Goal: Task Accomplishment & Management: Manage account settings

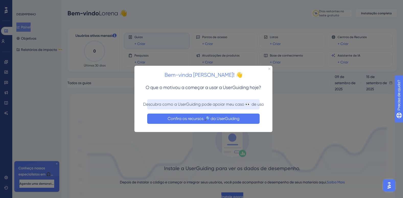
click at [204, 114] on button "Confira os recursos 🔎 da UserGuiding" at bounding box center [203, 119] width 113 height 10
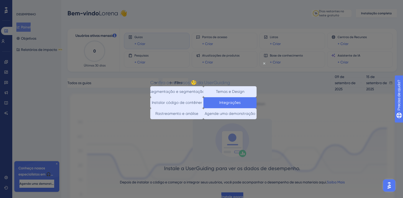
click at [234, 106] on button "Integrações" at bounding box center [230, 102] width 53 height 11
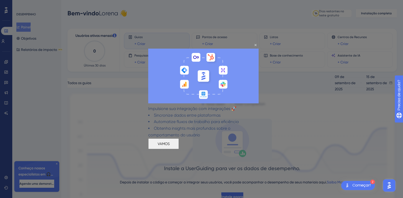
click at [179, 149] on button "VAMOS" at bounding box center [163, 143] width 31 height 11
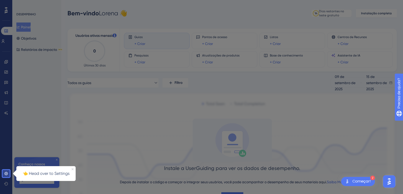
click at [72, 169] on icon "Close Preview" at bounding box center [73, 169] width 2 height 2
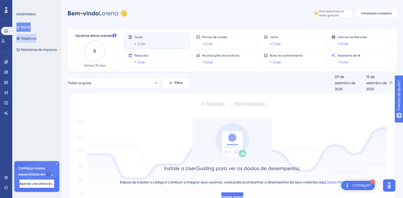
click at [25, 40] on font "Objetivos" at bounding box center [28, 38] width 15 height 6
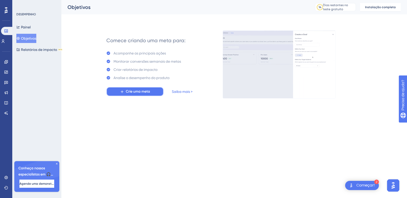
click at [153, 92] on button "Crie uma meta" at bounding box center [134, 91] width 57 height 9
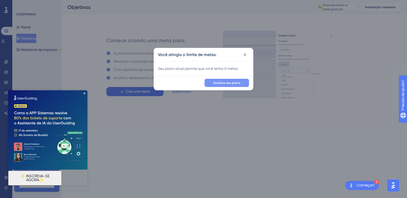
click at [227, 85] on span "Atualize seu plano" at bounding box center [226, 83] width 27 height 4
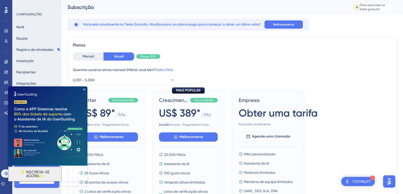
click at [84, 88] on img at bounding box center [47, 125] width 79 height 79
click at [85, 87] on img at bounding box center [47, 125] width 79 height 79
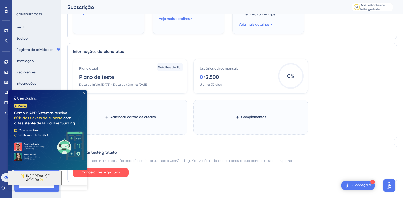
scroll to position [226, 0]
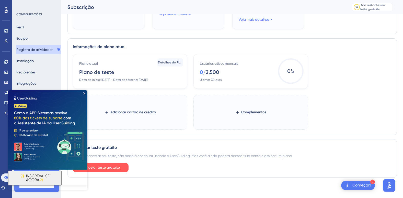
click at [29, 51] on font "Registro de atividades" at bounding box center [34, 50] width 37 height 6
